Goal: Transaction & Acquisition: Obtain resource

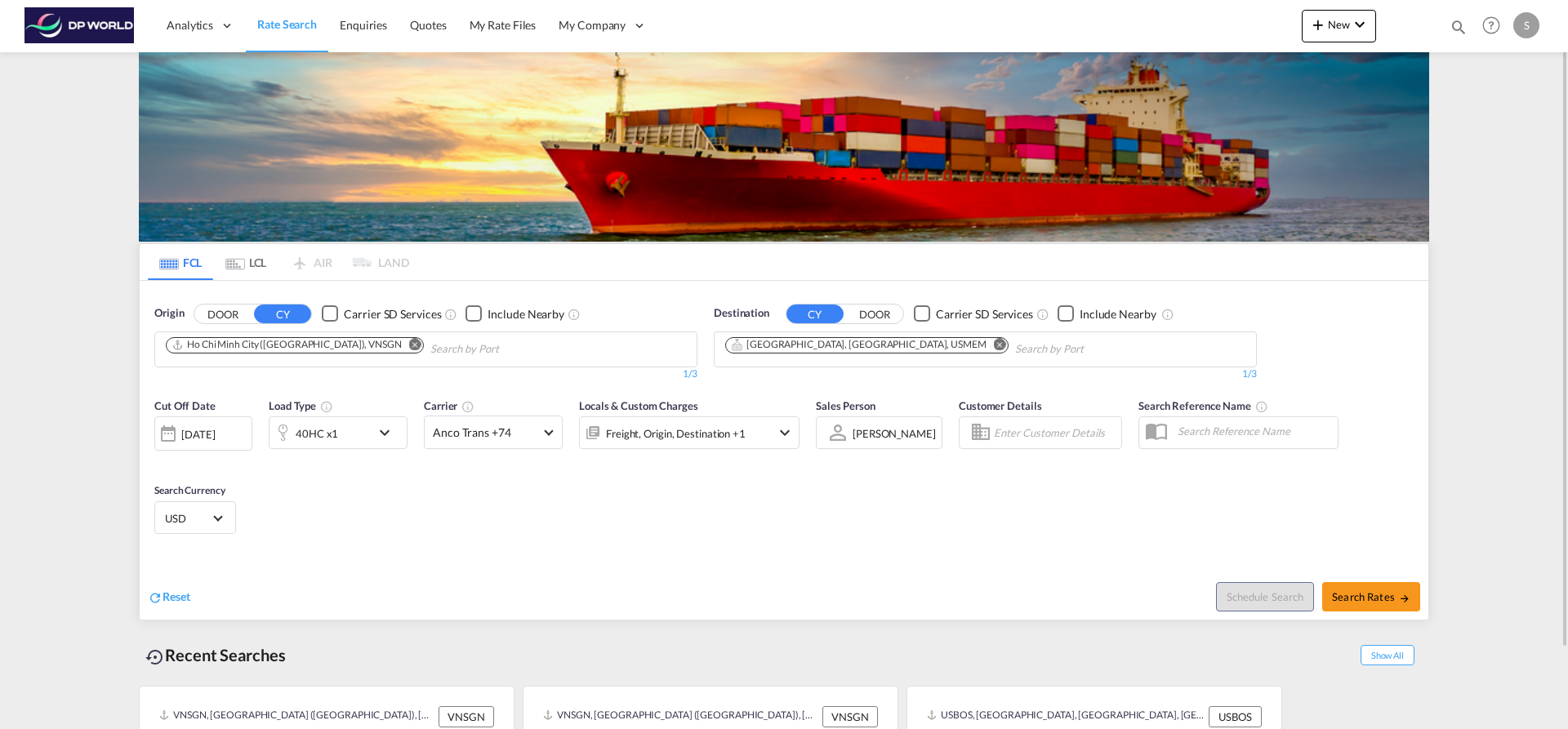
click at [409, 345] on md-icon "Remove" at bounding box center [415, 344] width 12 height 12
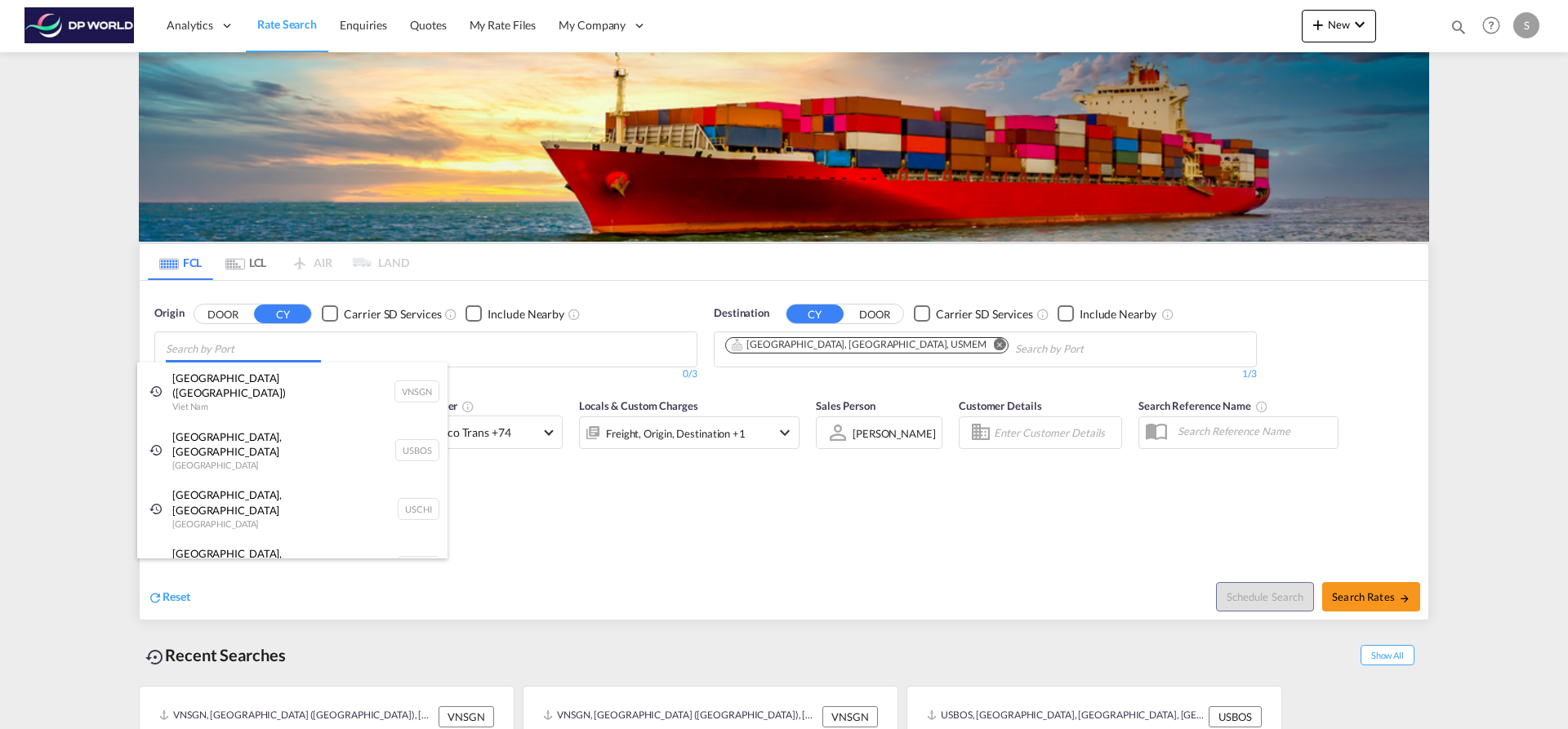
click at [281, 348] on body "Analytics Dashboard Rate Search Enquiries Quotes My Rate Files My Company" at bounding box center [784, 364] width 1568 height 729
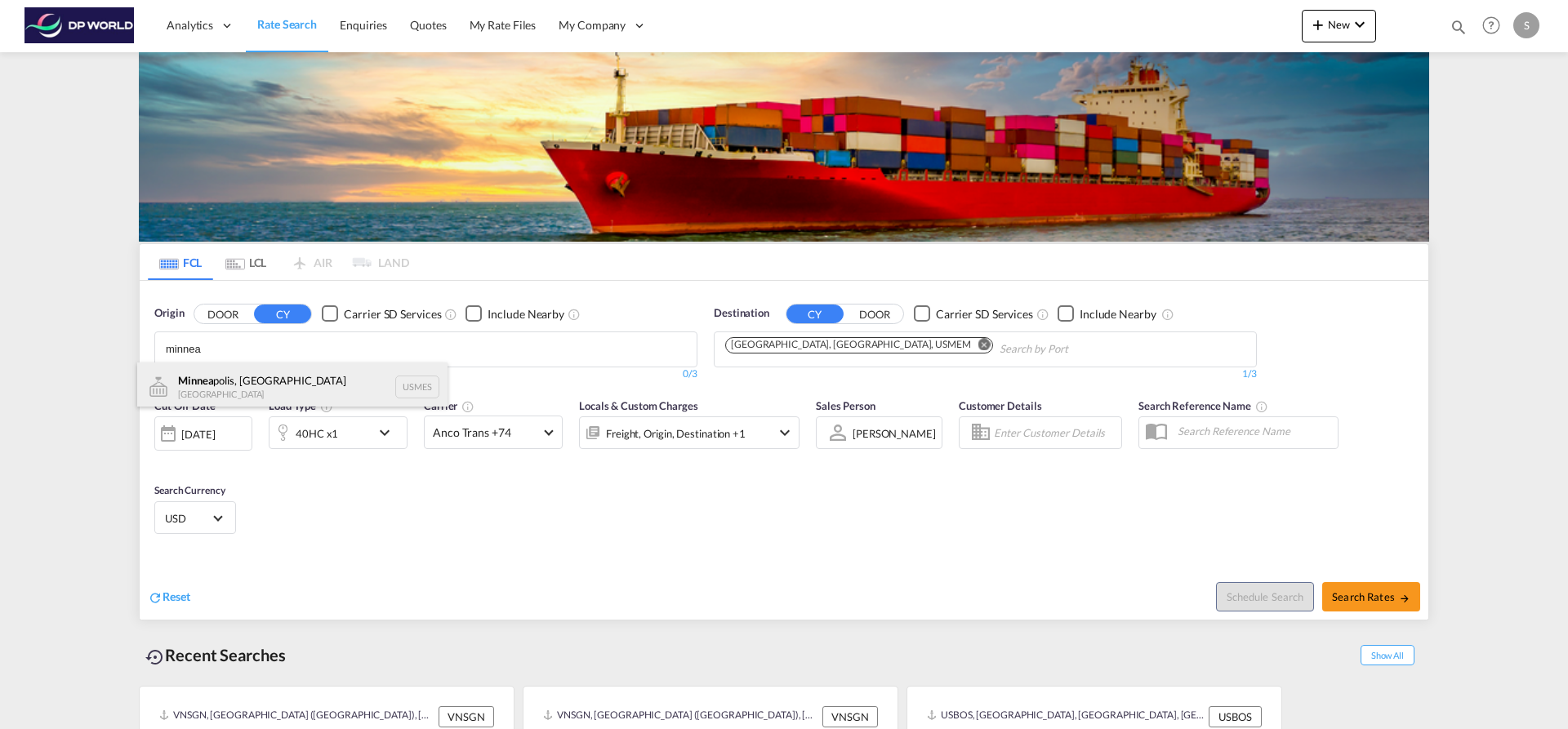
type input "minnea"
click at [282, 373] on div "Minnea polis, [GEOGRAPHIC_DATA] [GEOGRAPHIC_DATA] USMES" at bounding box center [293, 386] width 311 height 49
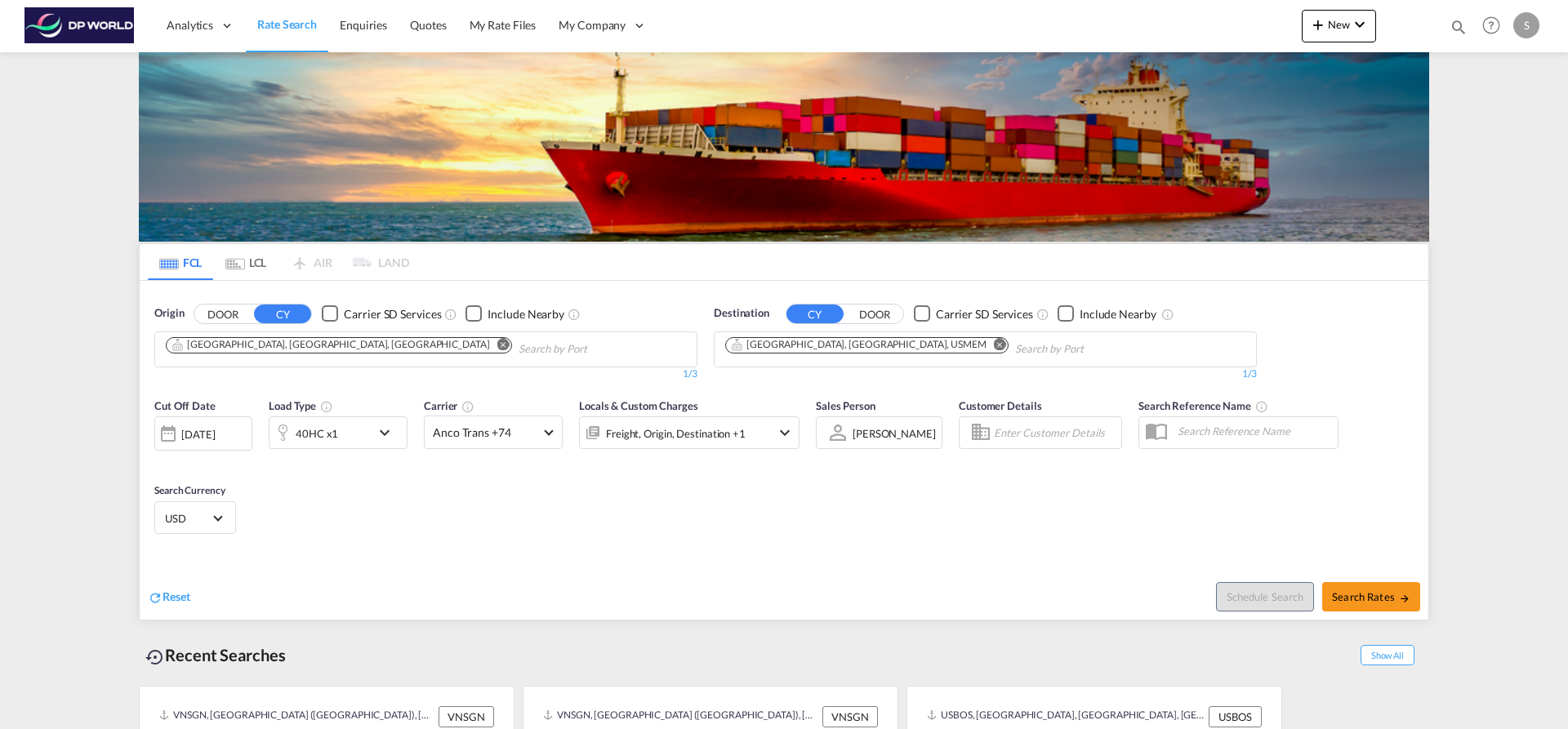
click at [994, 345] on md-icon "Remove" at bounding box center [1000, 344] width 12 height 12
click at [856, 345] on input "Chips input." at bounding box center [803, 350] width 155 height 26
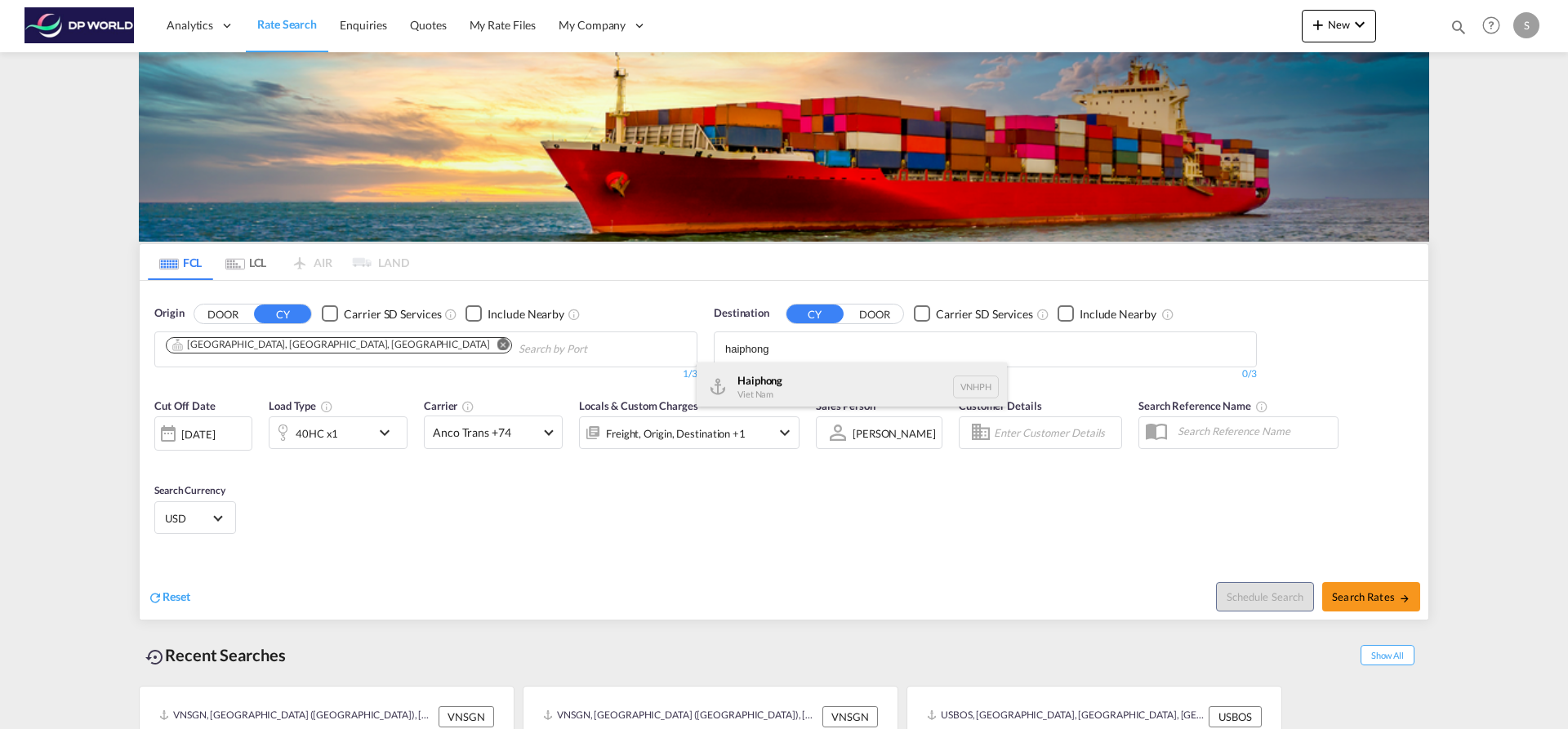
type input "haiphong"
click at [837, 369] on div "Haiphong Viet Nam VNHPH" at bounding box center [852, 386] width 311 height 49
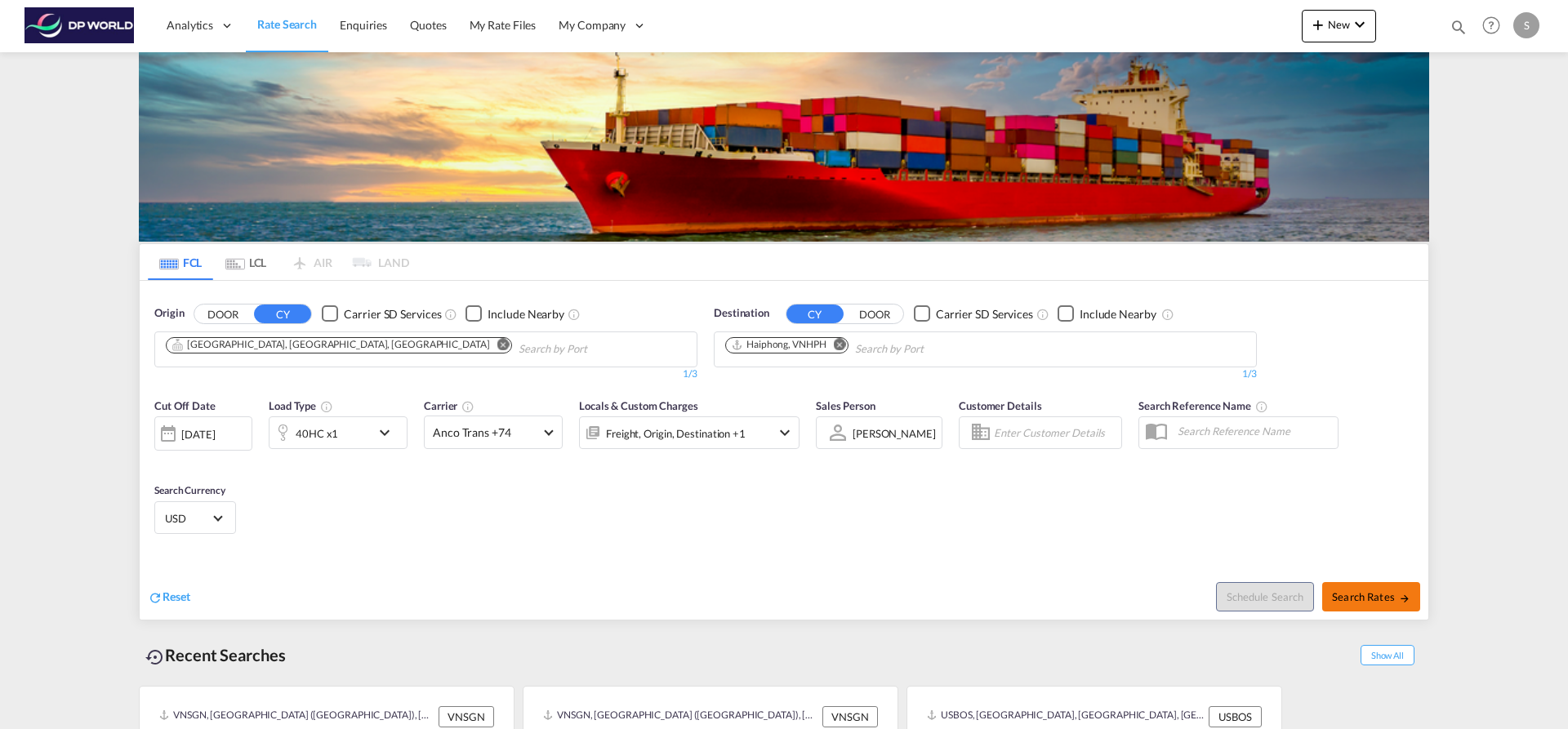
click at [1370, 602] on span "Search Rates" at bounding box center [1371, 597] width 79 height 13
type input "USMES to VNHPH / 10 Sep 2025"
